Goal: Navigation & Orientation: Find specific page/section

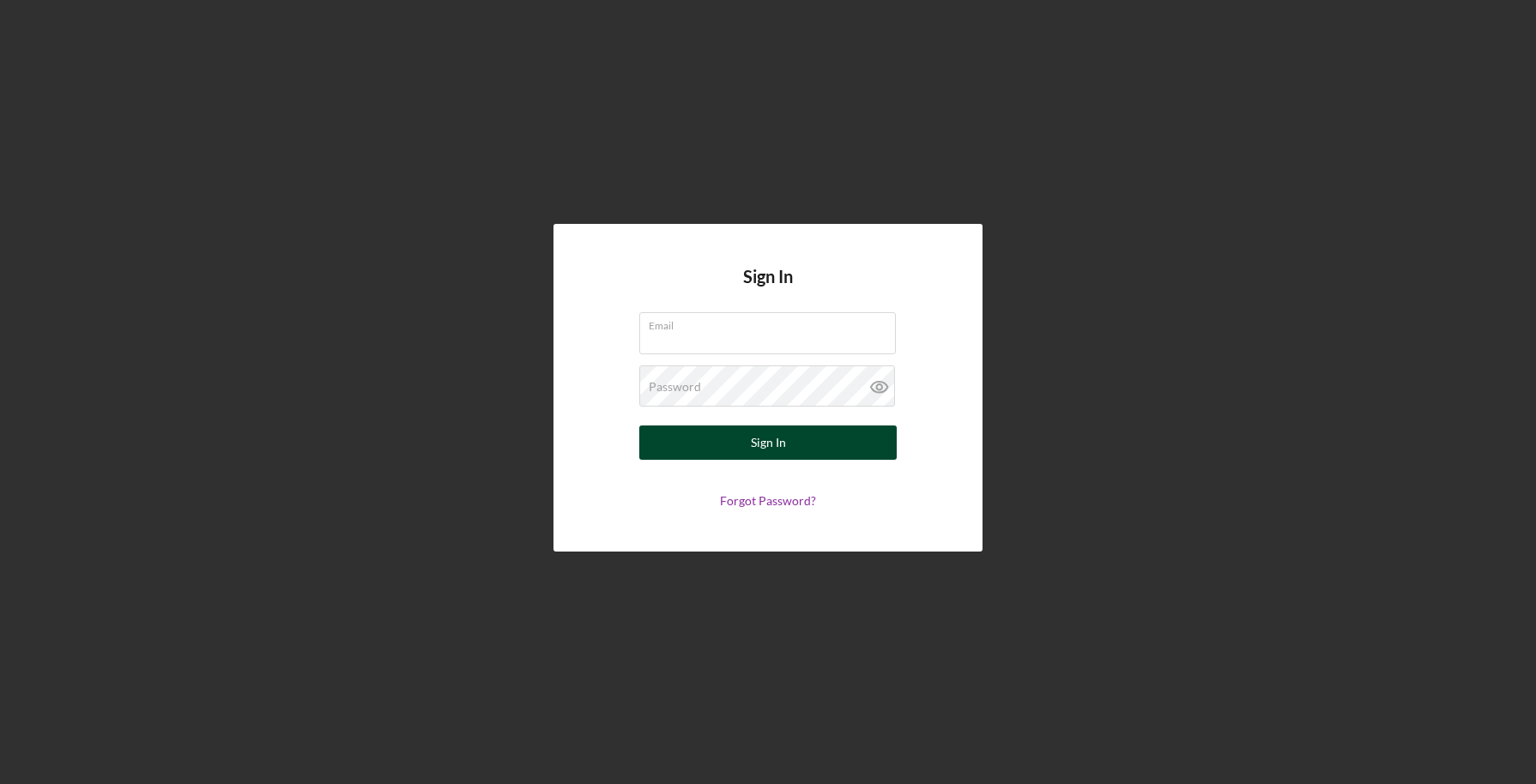
type input "[PERSON_NAME][EMAIL_ADDRESS][PERSON_NAME][DOMAIN_NAME]"
click at [694, 442] on button "Sign In" at bounding box center [768, 442] width 257 height 34
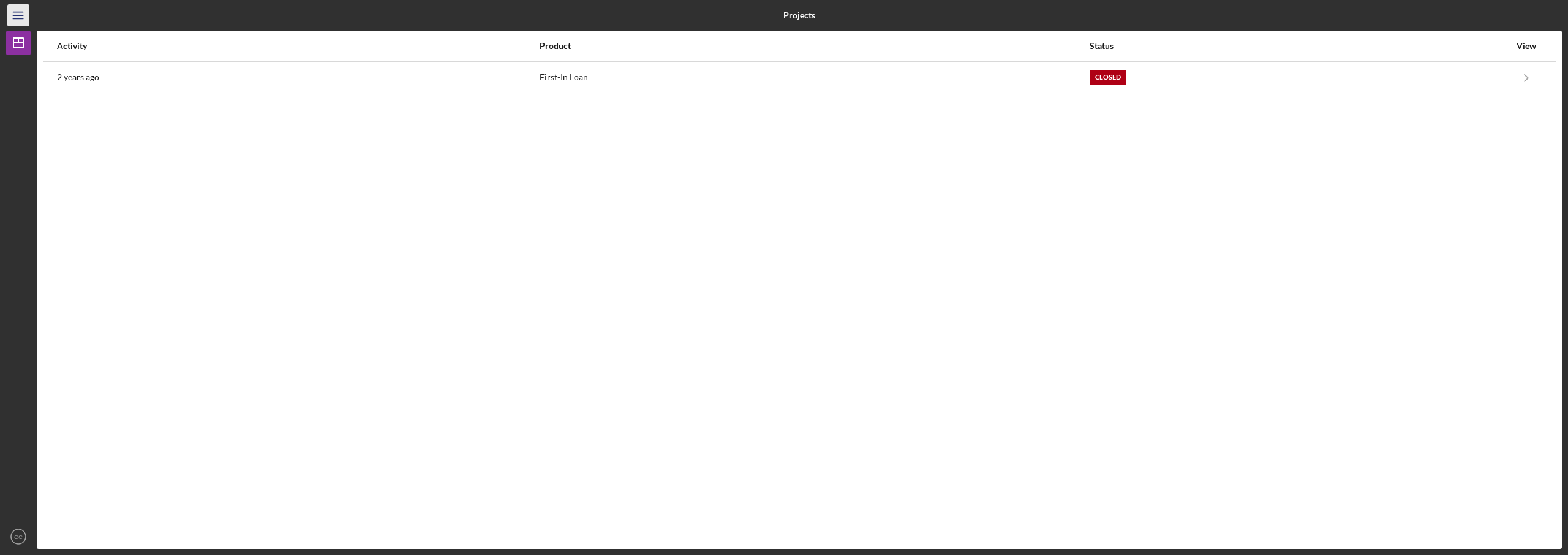
click at [16, 16] on icon "Icon/Menu" at bounding box center [18, 16] width 28 height 28
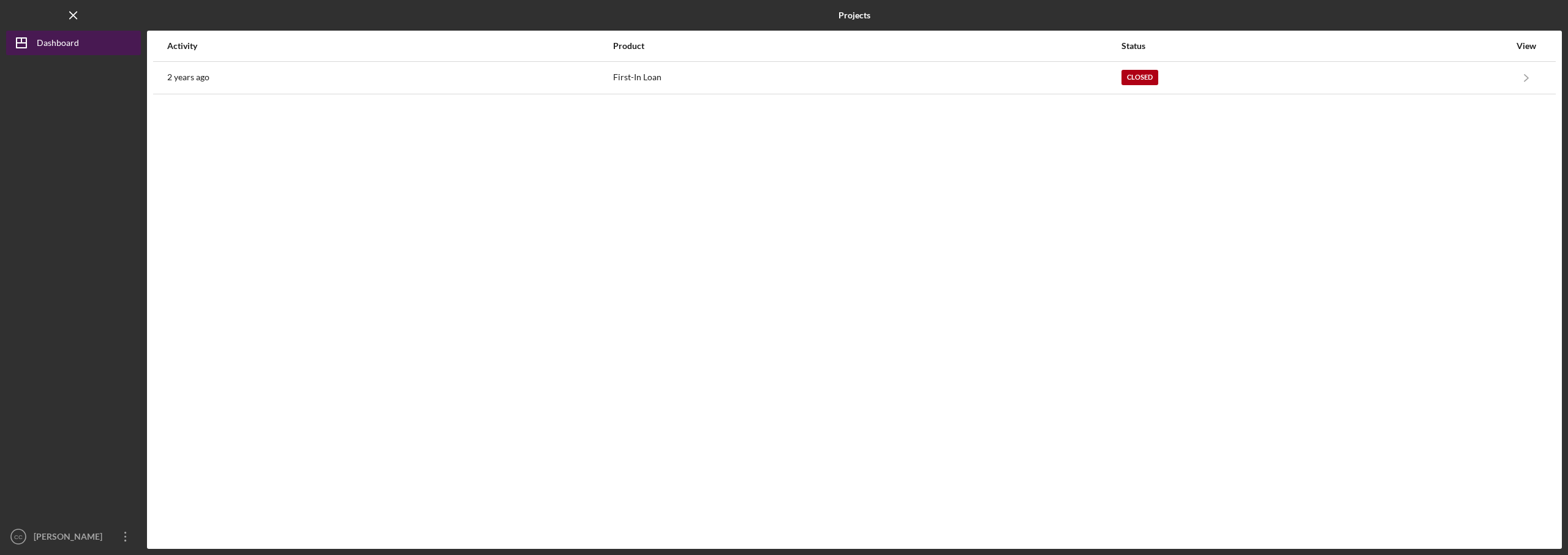
click at [26, 41] on g "button" at bounding box center [21, 43] width 10 height 10
click at [32, 44] on icon "Icon/Dashboard" at bounding box center [21, 43] width 31 height 31
click at [83, 43] on button "Icon/Dashboard Dashboard" at bounding box center [73, 43] width 135 height 24
click at [49, 42] on div "Dashboard" at bounding box center [58, 45] width 42 height 28
